Goal: Information Seeking & Learning: Learn about a topic

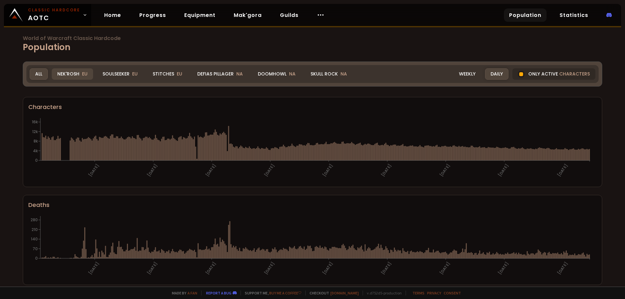
click at [73, 73] on div "Nek'Rosh EU" at bounding box center [72, 73] width 41 height 11
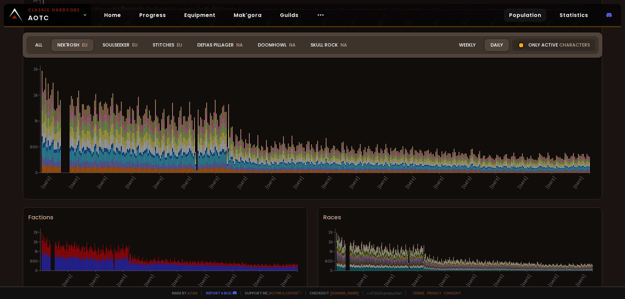
scroll to position [365, 0]
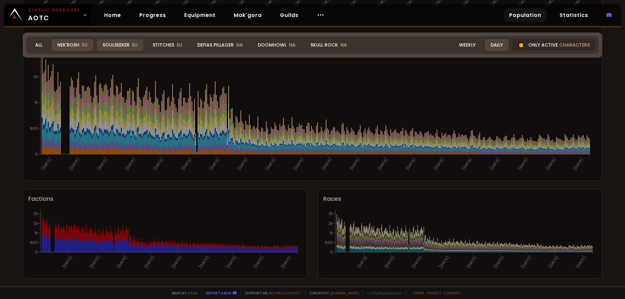
click at [119, 45] on div "Soulseeker EU" at bounding box center [120, 44] width 46 height 11
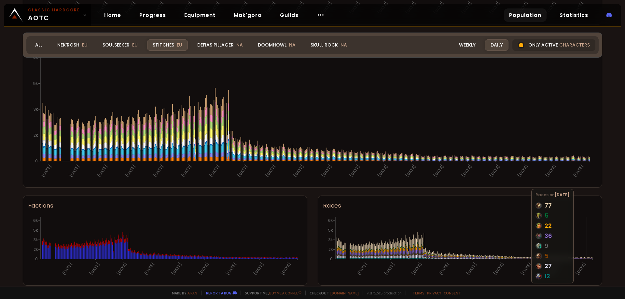
scroll to position [143, 0]
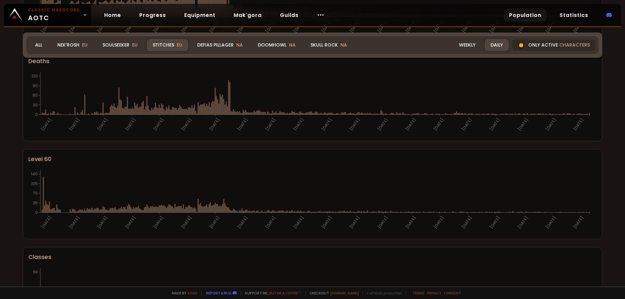
click at [111, 45] on div "Realm Stitches All Nek'Rosh EU Soulseeker EU Stitches EU Defias Pillager NA Doo…" at bounding box center [312, 45] width 579 height 25
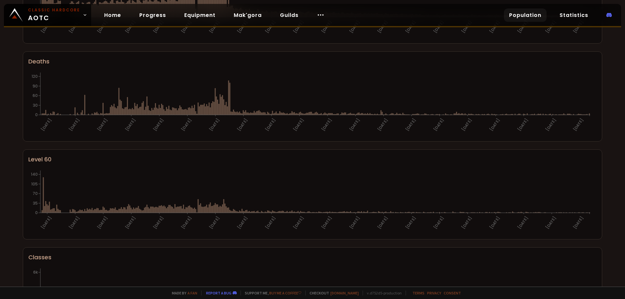
scroll to position [0, 0]
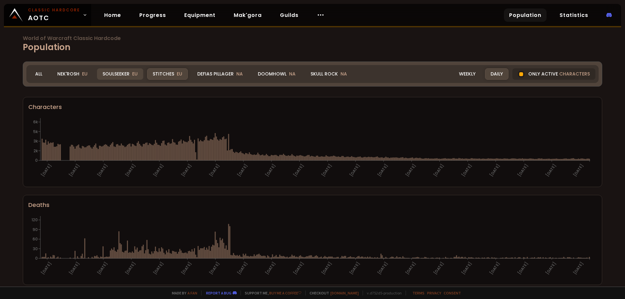
click at [114, 73] on div "Soulseeker EU" at bounding box center [120, 73] width 46 height 11
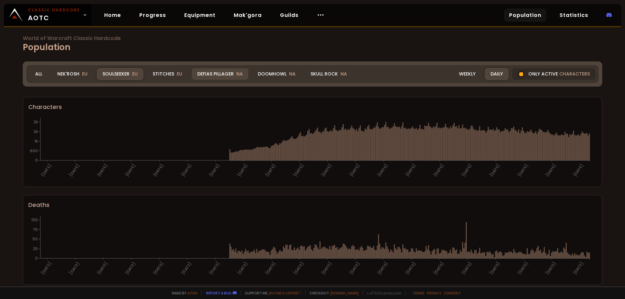
click at [210, 73] on div "Defias Pillager NA" at bounding box center [220, 73] width 57 height 11
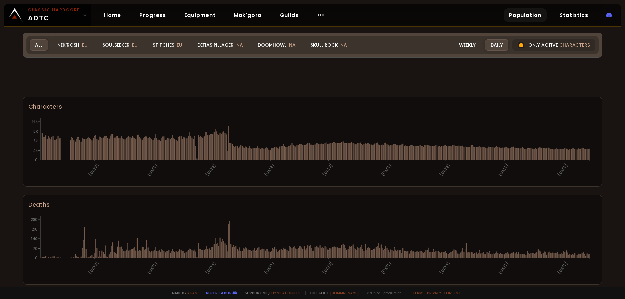
scroll to position [260, 0]
